Goal: Transaction & Acquisition: Purchase product/service

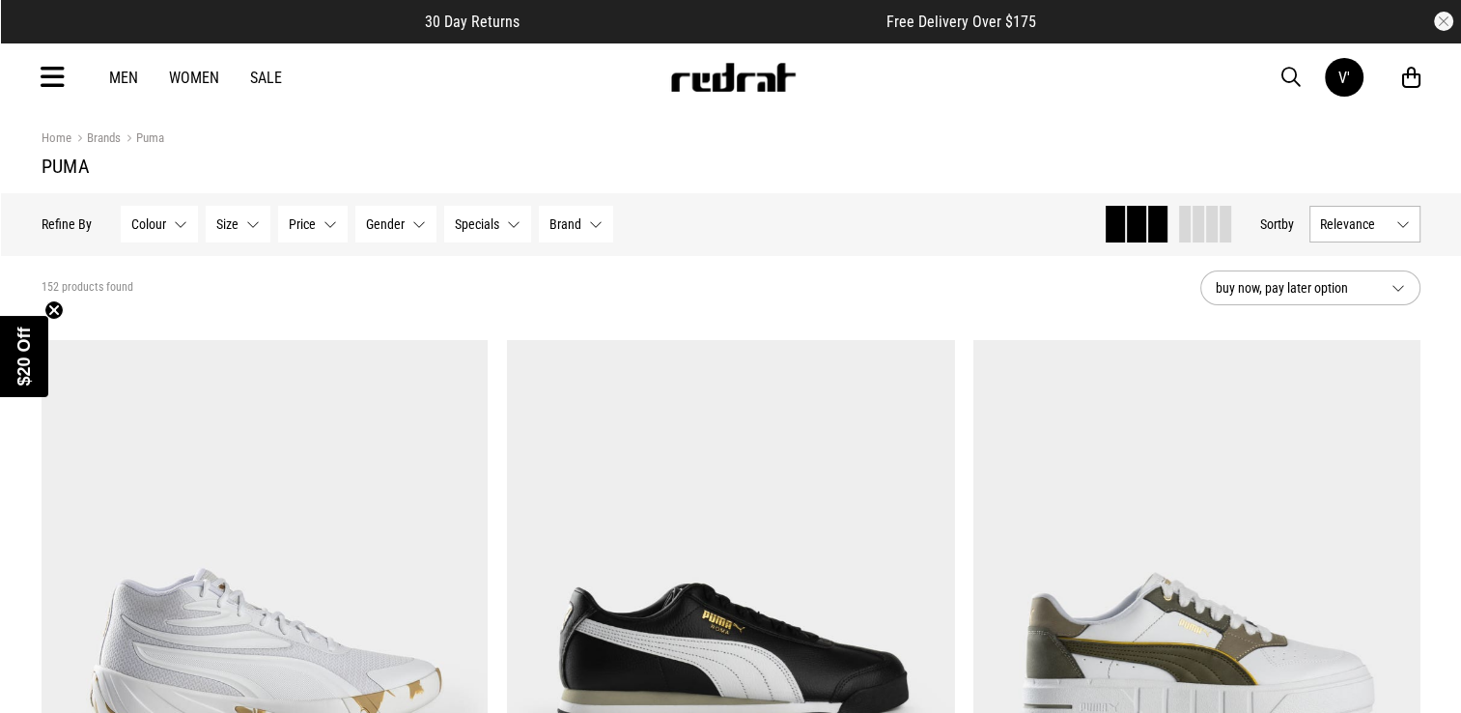
click at [1379, 218] on span "Relevance" at bounding box center [1354, 223] width 69 height 15
click at [1365, 321] on li "Price (Lowest)" at bounding box center [1364, 331] width 109 height 36
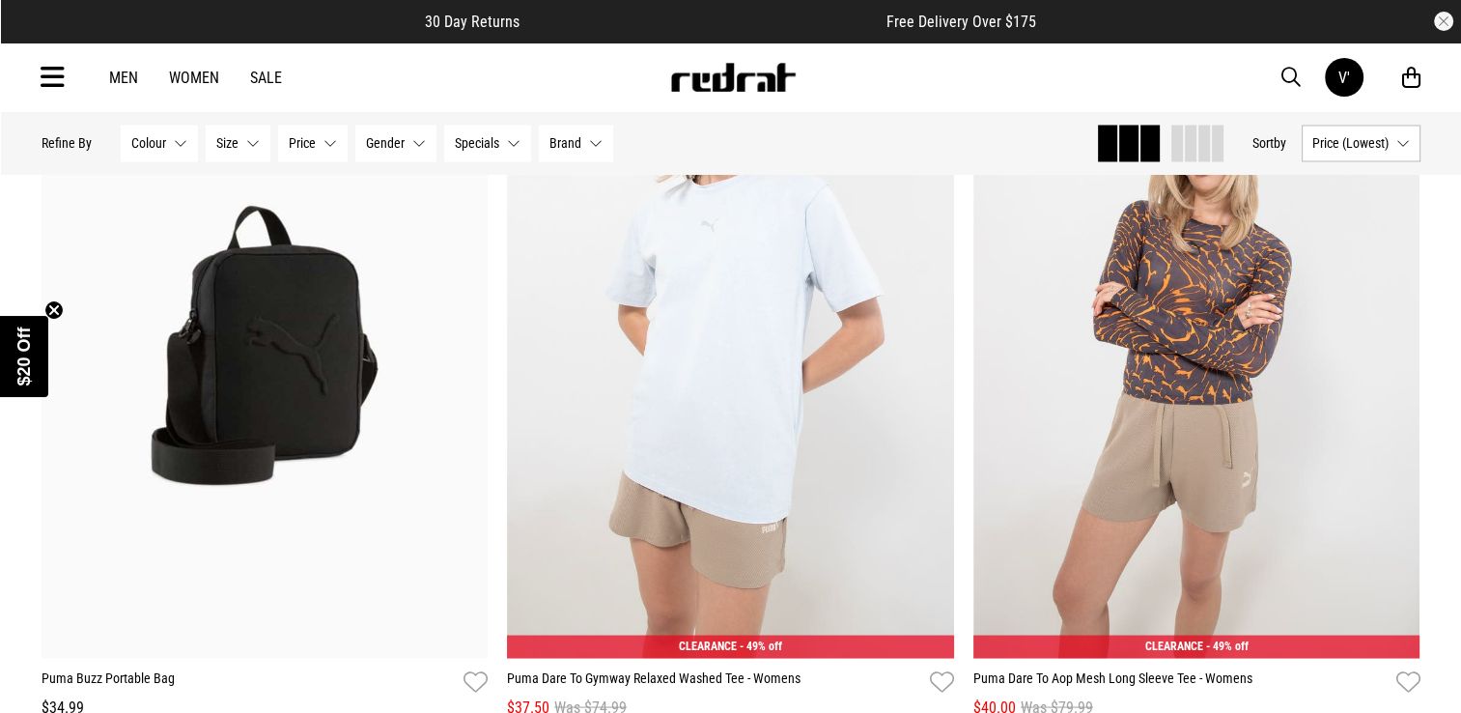
scroll to position [3376, 0]
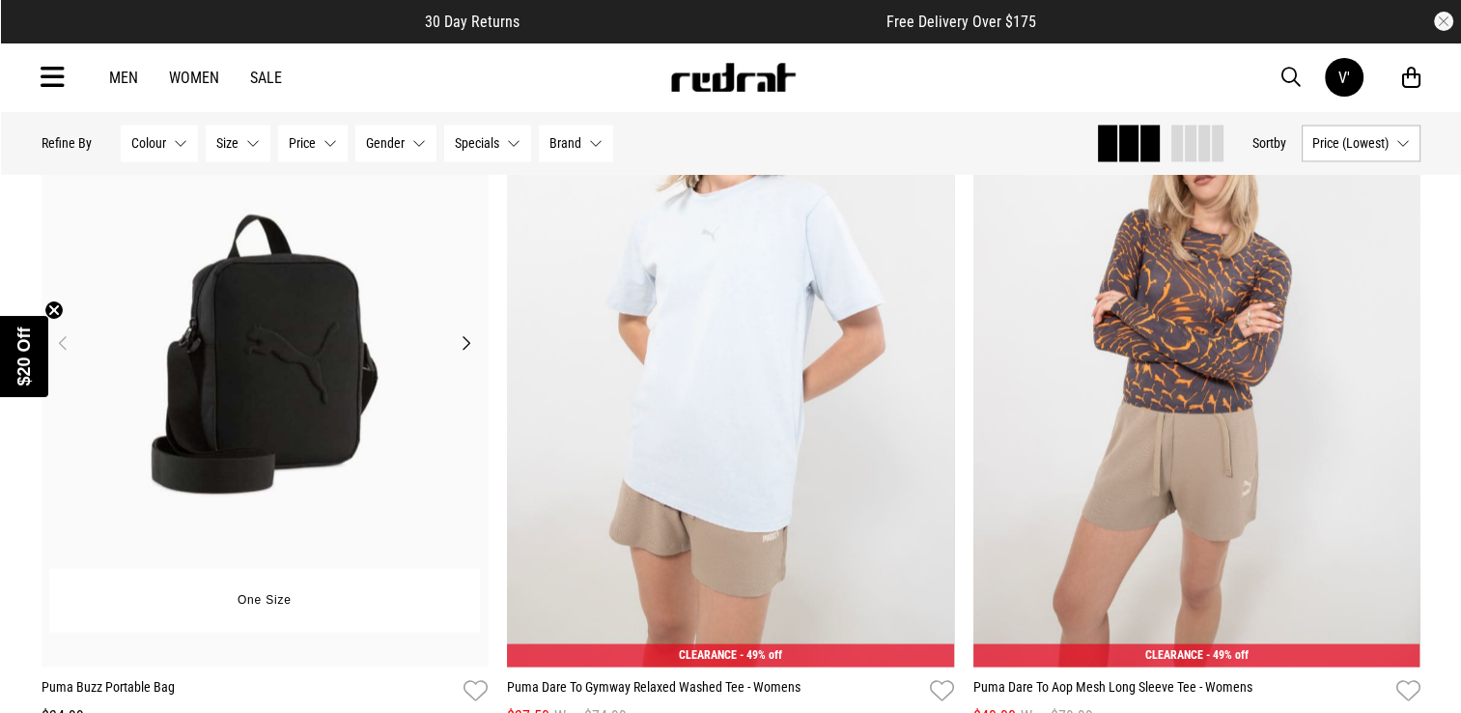
click at [461, 343] on button "Next" at bounding box center [466, 341] width 24 height 23
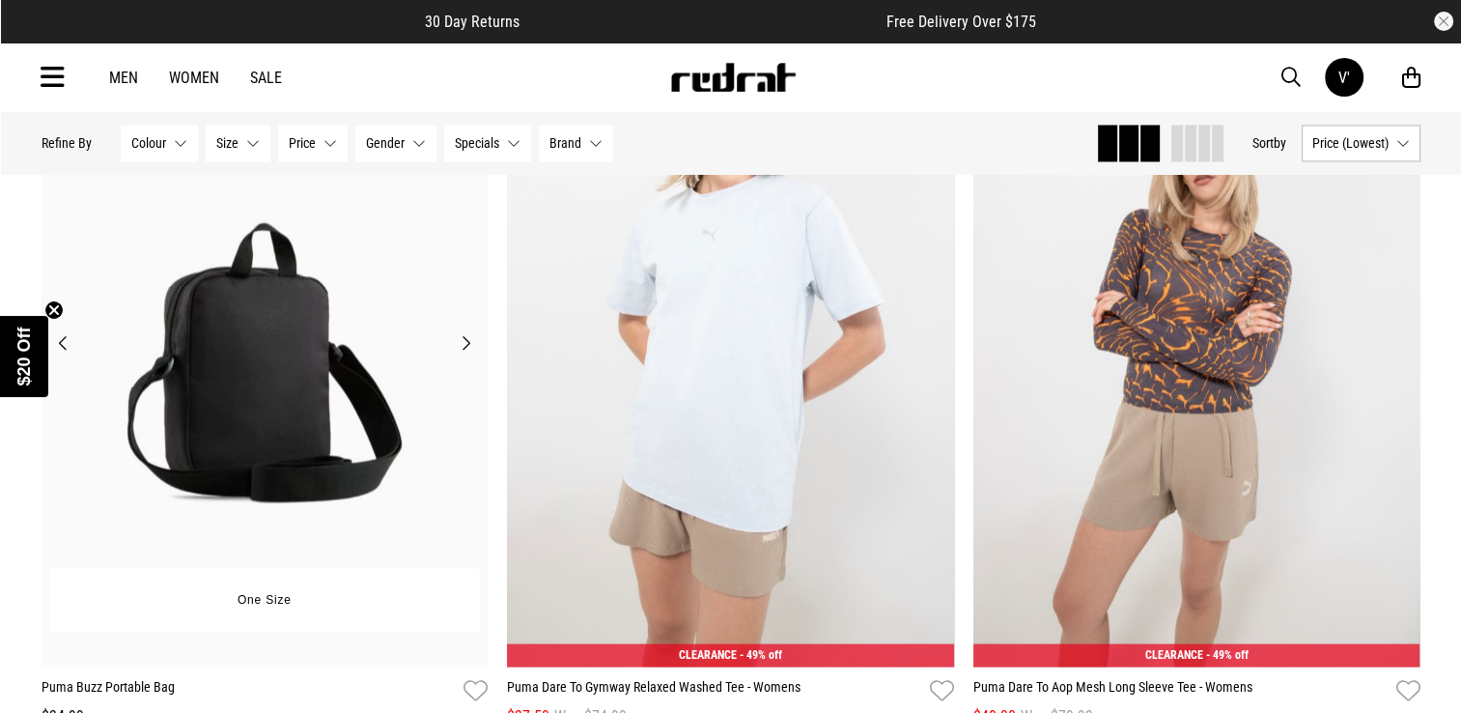
click at [461, 343] on button "Next" at bounding box center [466, 341] width 24 height 23
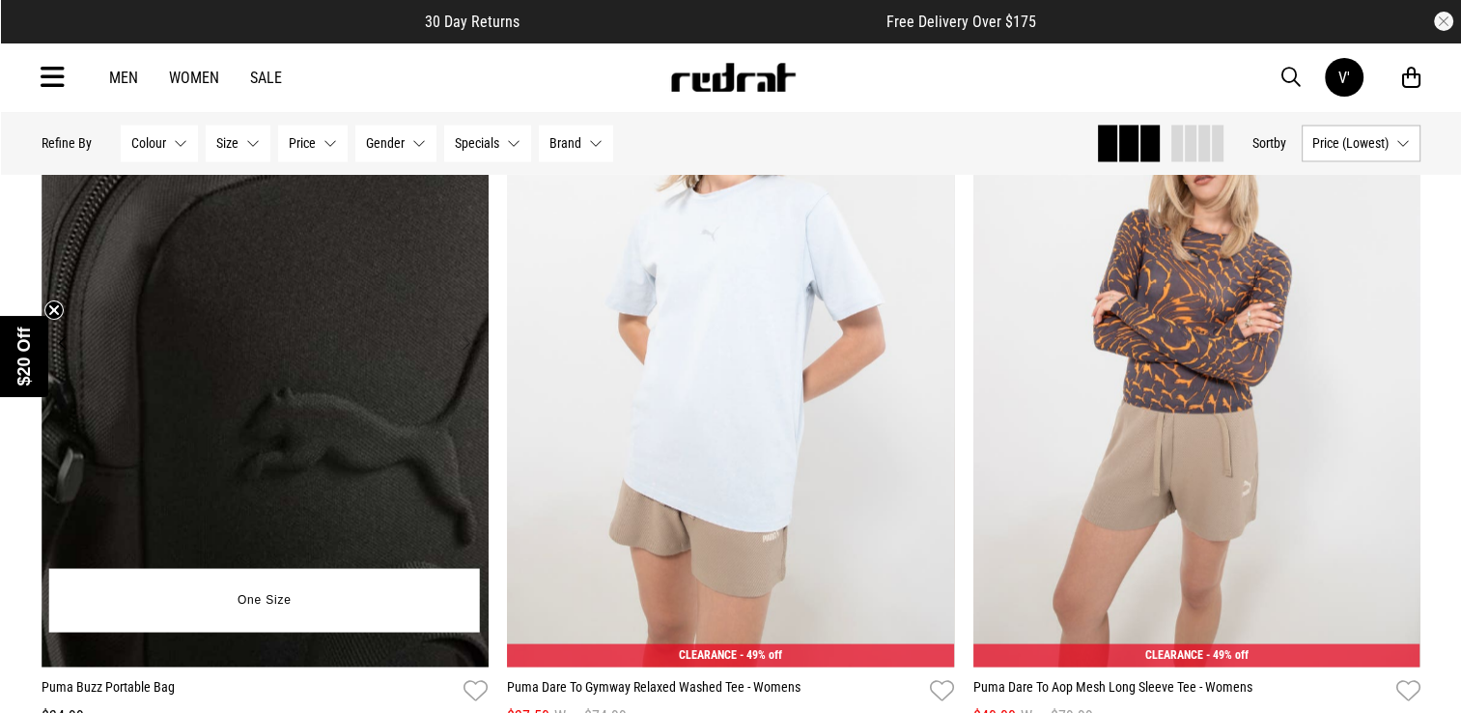
click at [461, 343] on button "Next" at bounding box center [466, 341] width 24 height 23
click at [50, 357] on img at bounding box center [265, 354] width 447 height 626
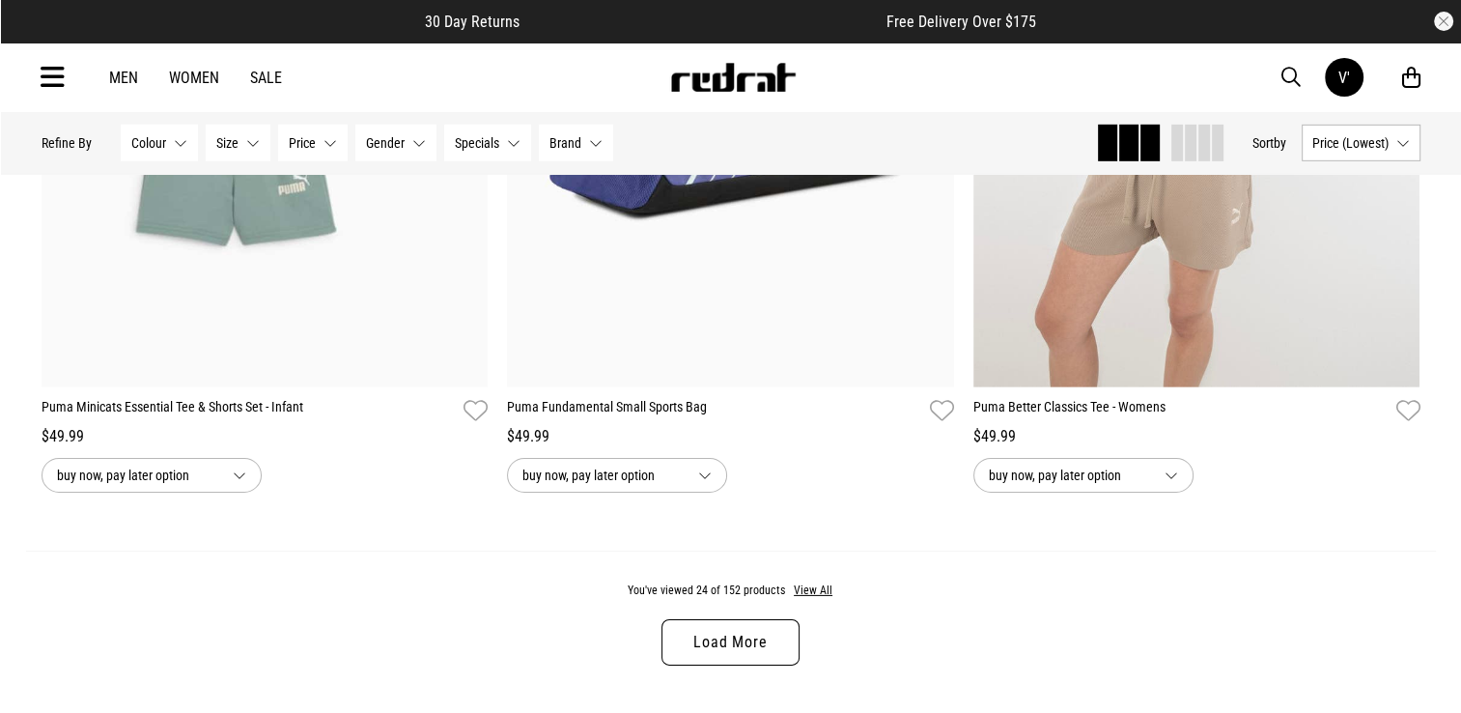
scroll to position [5980, 0]
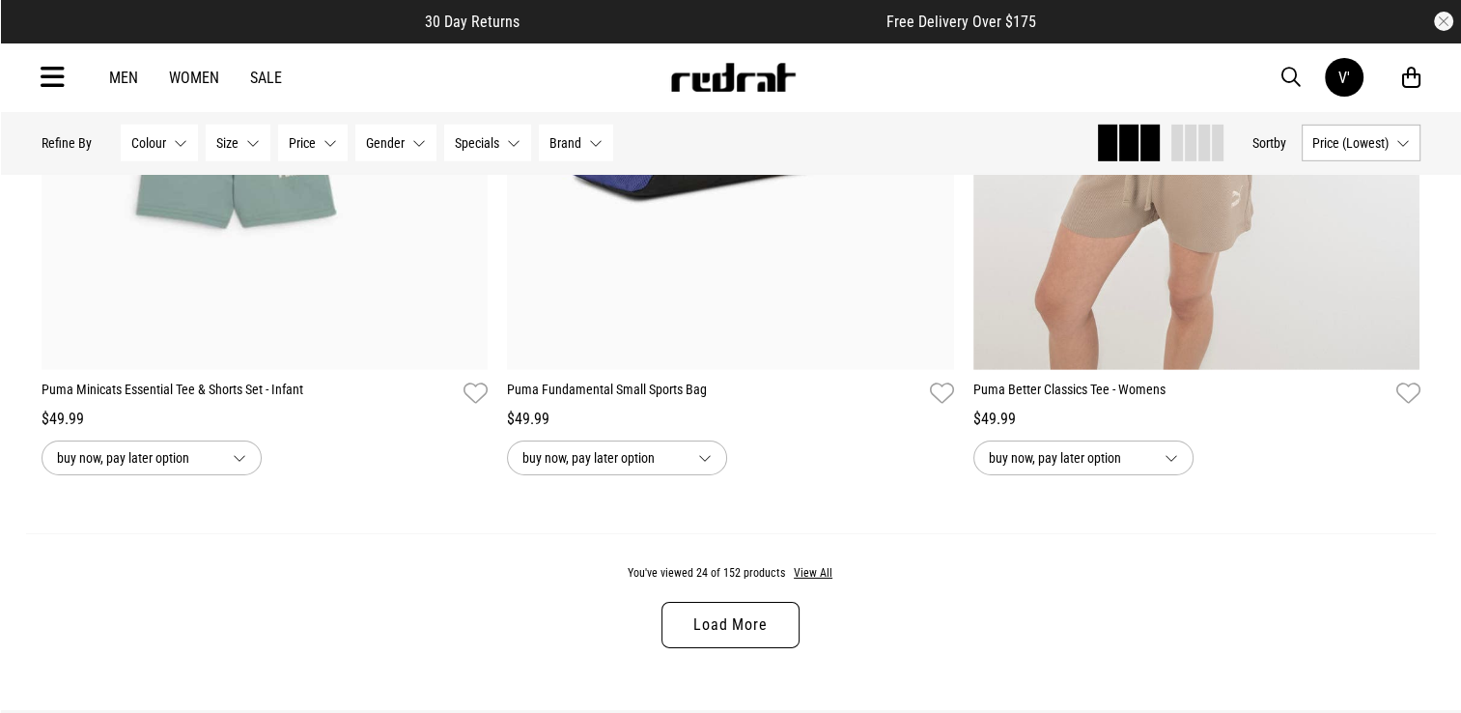
click at [698, 621] on link "Load More" at bounding box center [729, 624] width 137 height 46
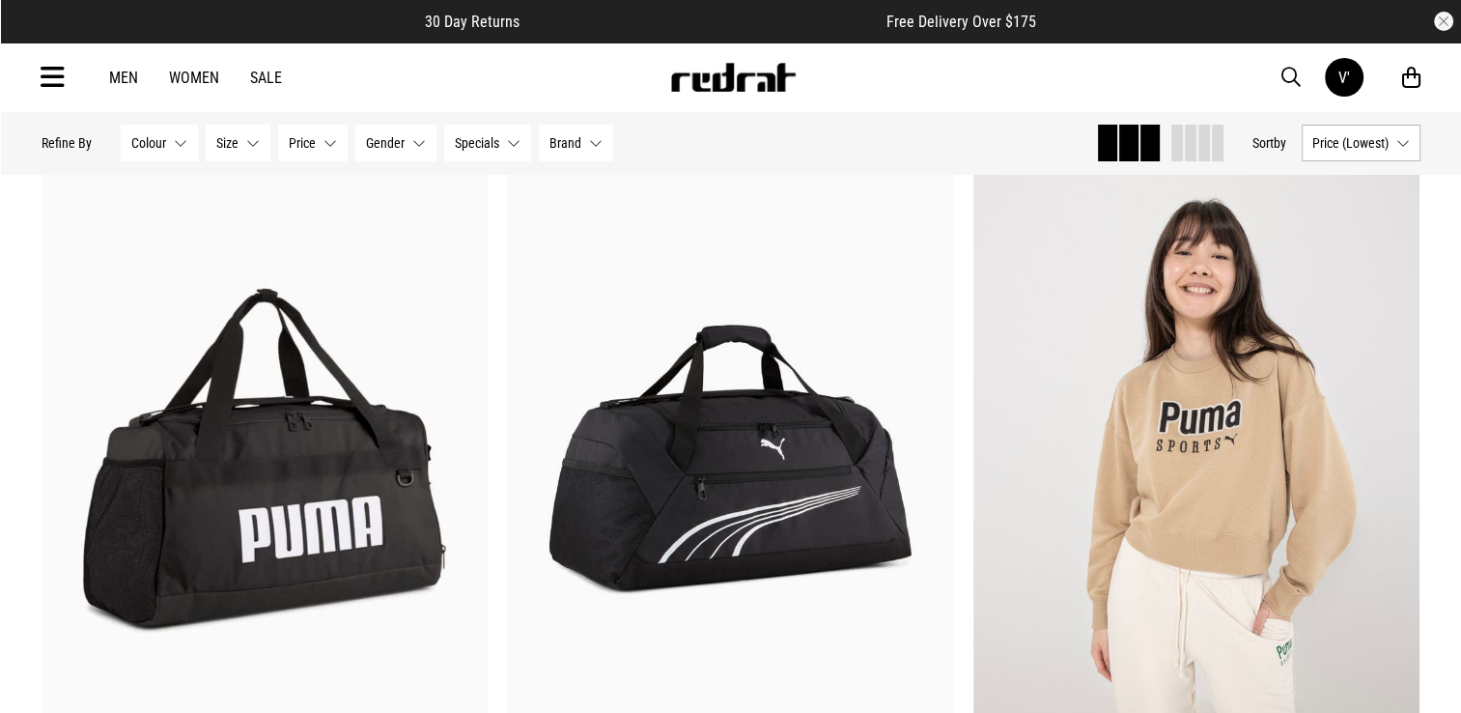
scroll to position [7182, 0]
